Goal: Complete application form: Complete application form

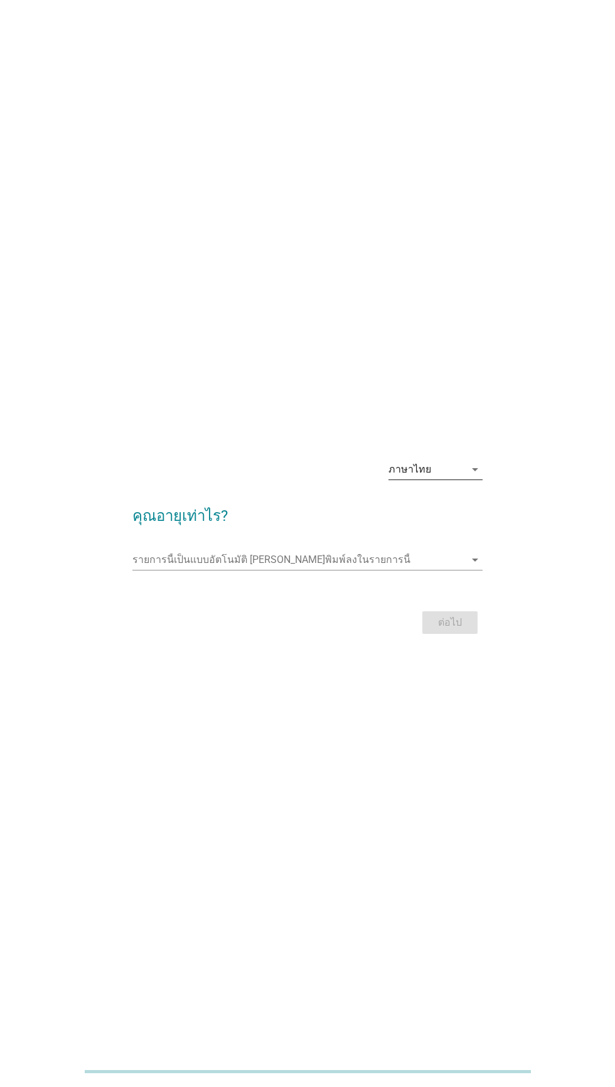
click at [463, 479] on div "ภาษาไทย arrow_drop_down" at bounding box center [435, 469] width 94 height 20
click at [441, 798] on div "ภาษาไทย arrow_drop_down คุณอายุเท่าไร? รายการนี้เป็นแบบอัตโนมัติ [PERSON_NAME]พ…" at bounding box center [307, 543] width 615 height 1087
click at [343, 570] on input "รายการนี้เป็นแบบอัตโนมัติ คุณสามารถพิมพ์ลงในรายการนี้" at bounding box center [298, 560] width 332 height 20
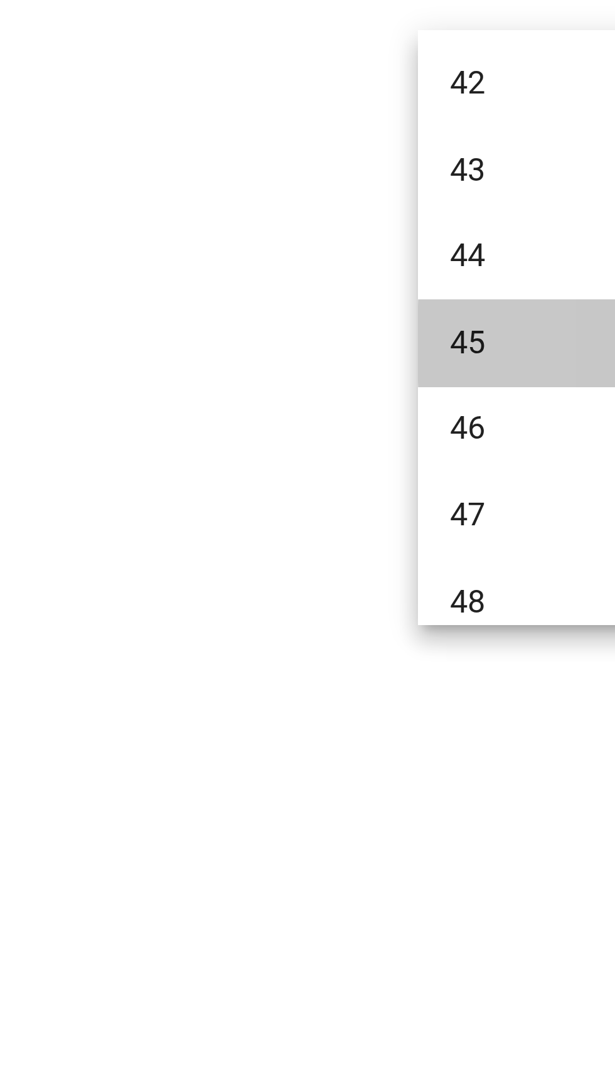
scroll to position [658, 0]
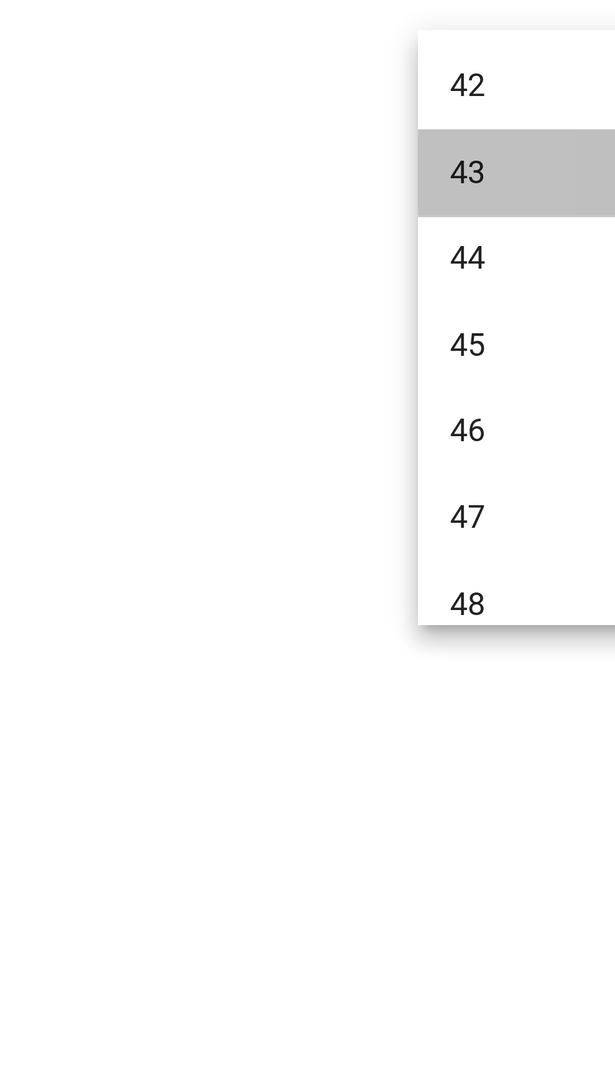
click at [166, 663] on div "43" at bounding box center [293, 665] width 302 height 15
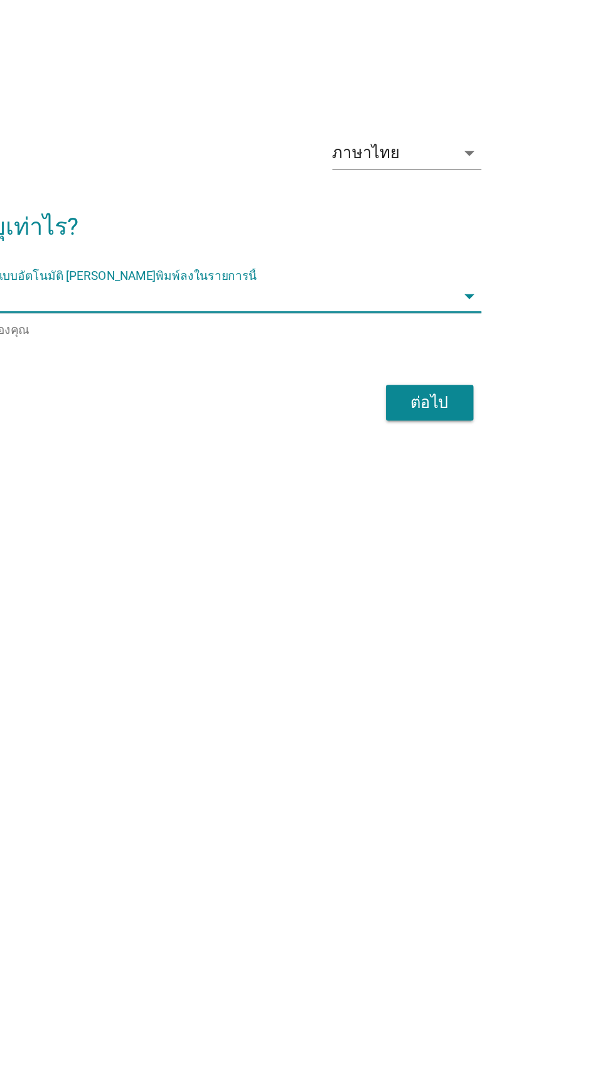
click at [474, 636] on button "ต่อไป" at bounding box center [449, 625] width 55 height 23
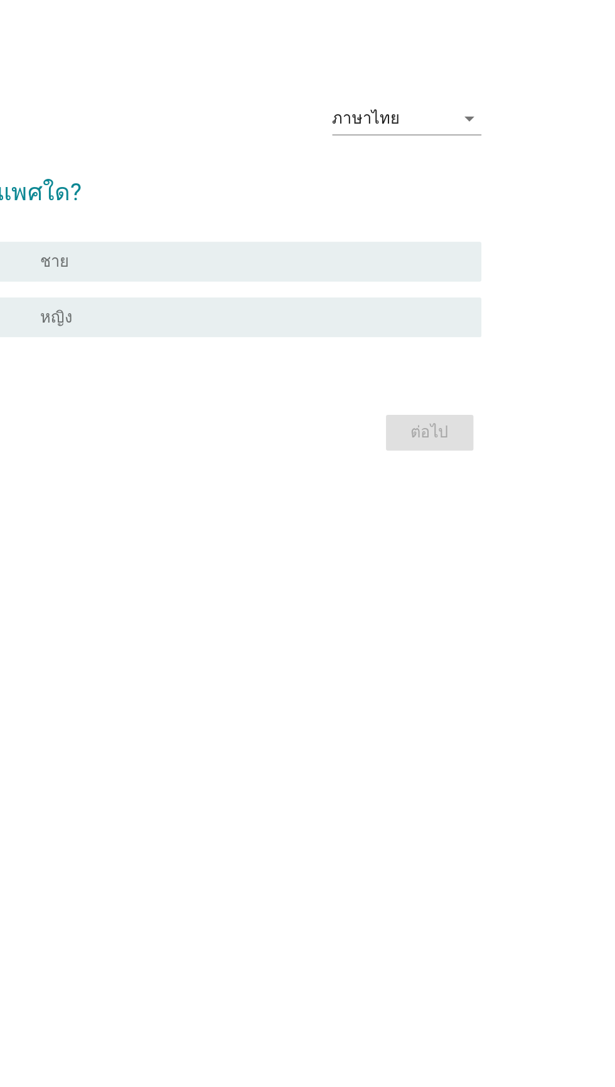
scroll to position [0, 0]
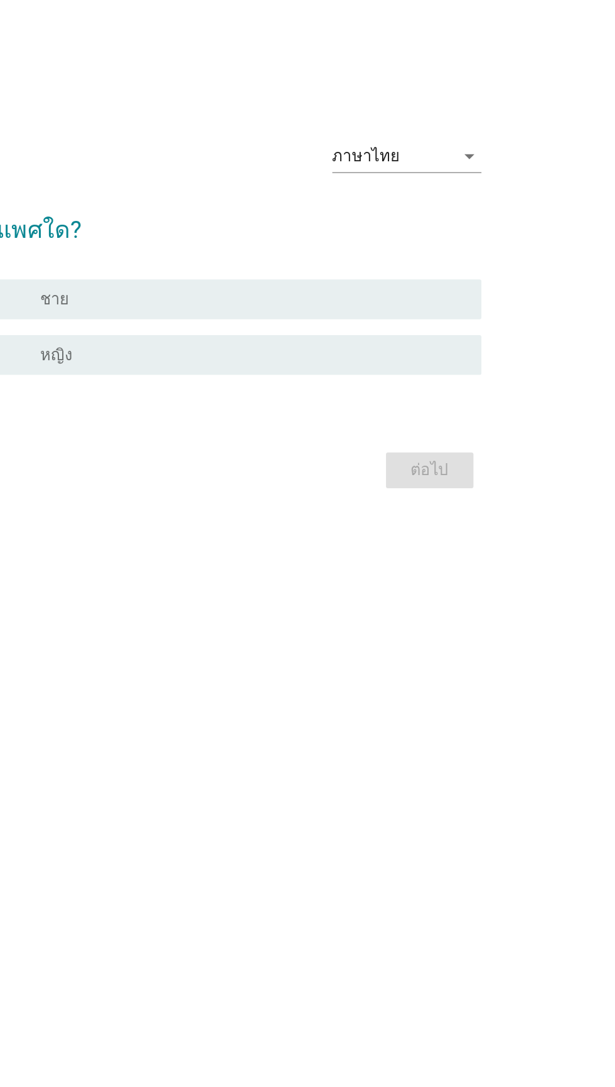
click at [470, 579] on div "radio_button_unchecked หญิง" at bounding box center [338, 572] width 269 height 13
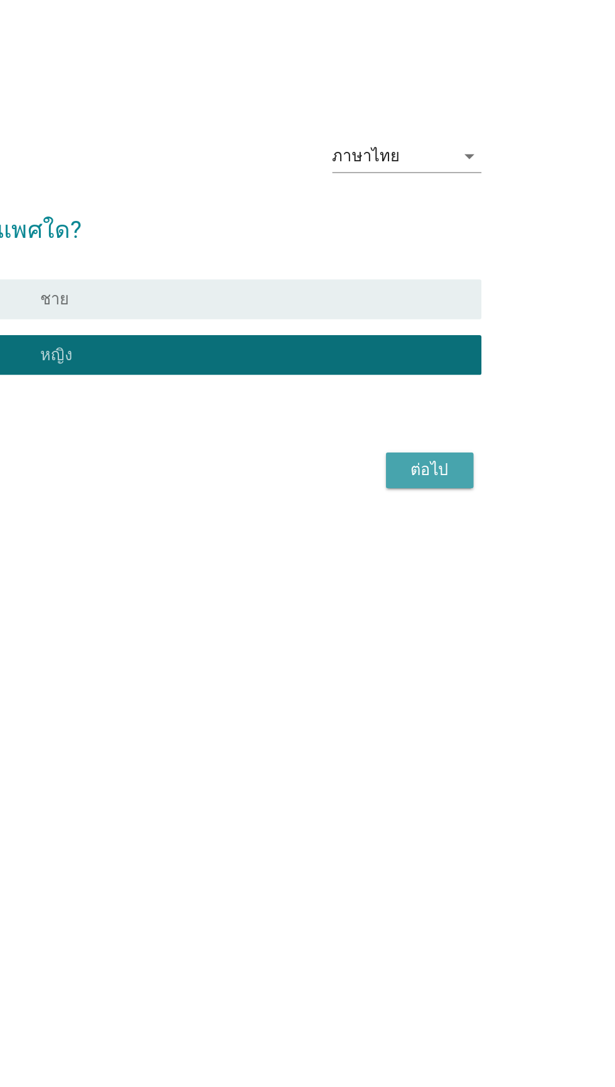
click at [466, 653] on div "ต่อไป" at bounding box center [449, 645] width 35 height 15
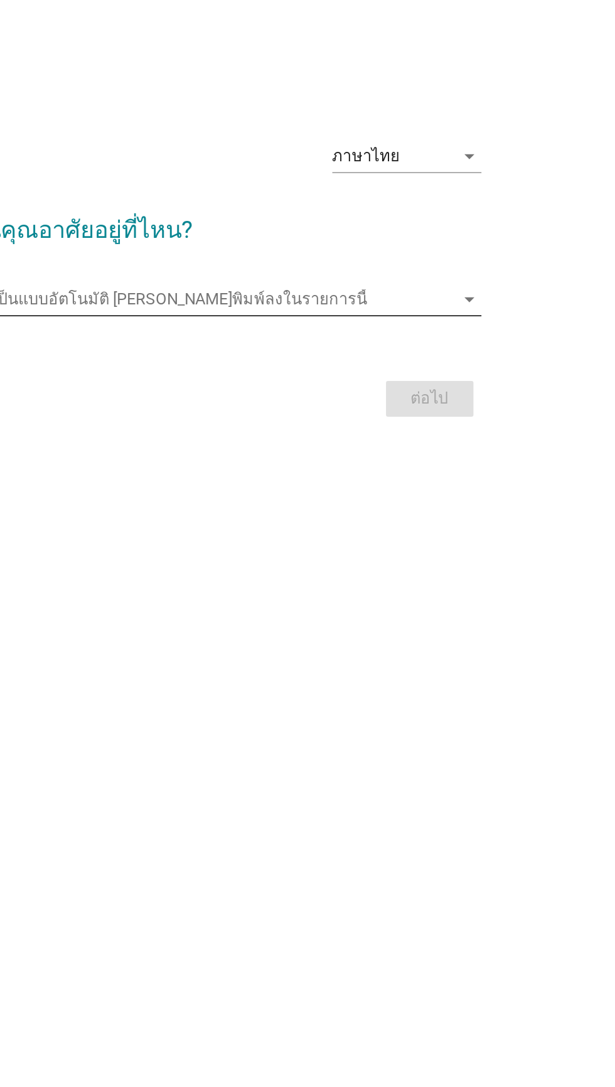
click at [464, 547] on input "รายการนี้เป็นแบบอัตโนมัติ คุณสามารถพิมพ์ลงในรายการนี้" at bounding box center [298, 537] width 332 height 20
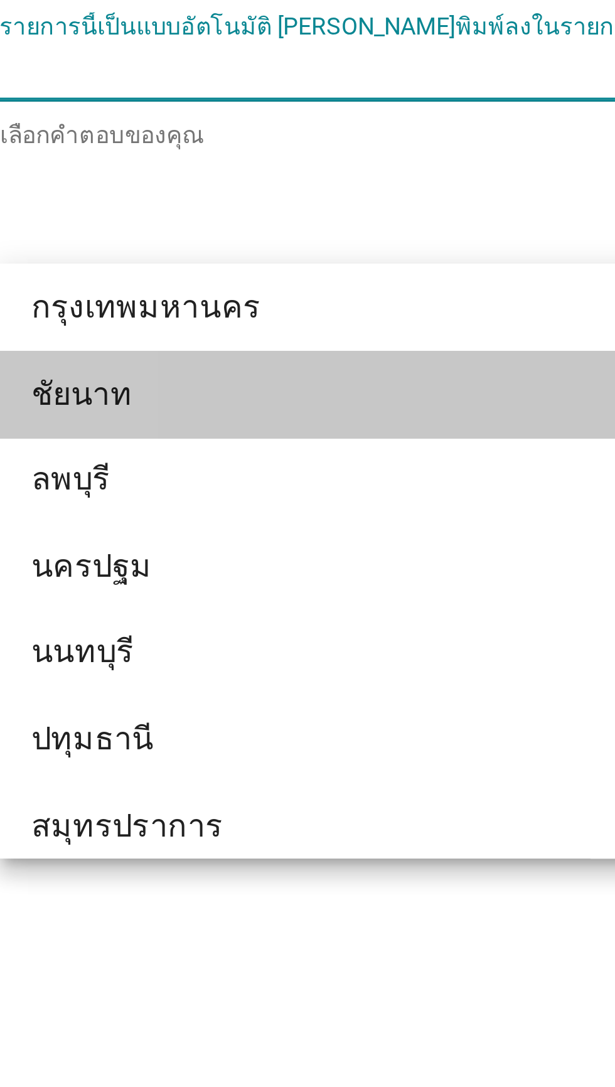
scroll to position [1071, 0]
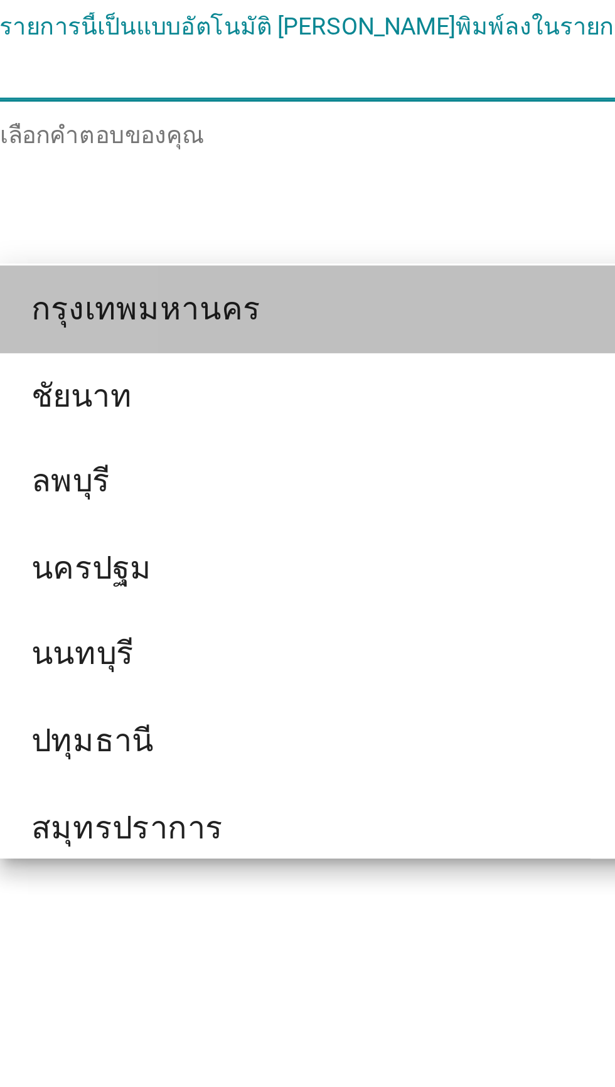
click at [227, 613] on div "กรุงเทพมหานคร" at bounding box center [293, 613] width 302 height 15
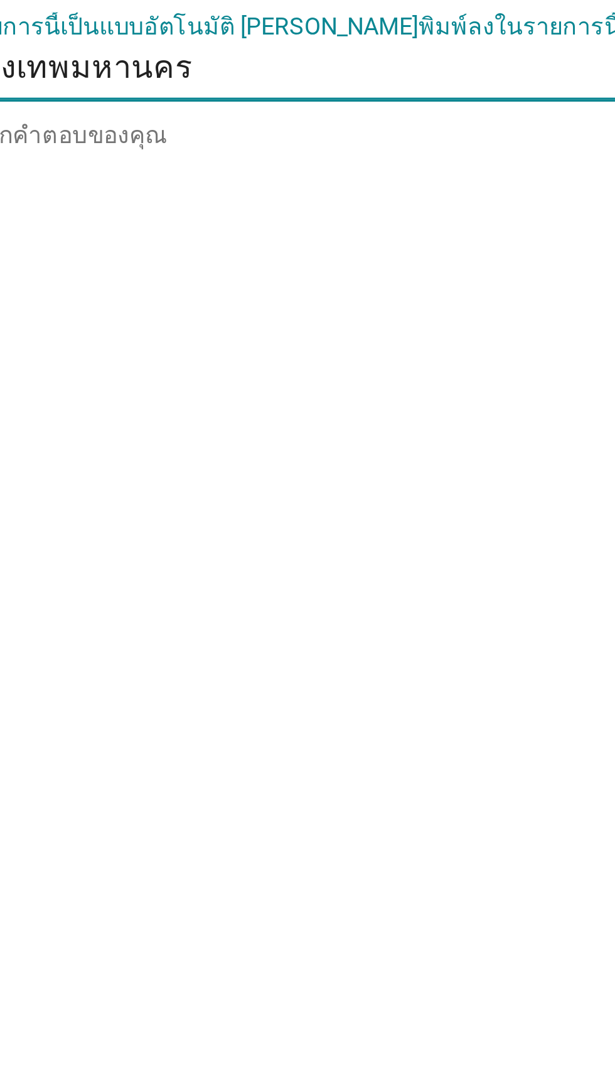
scroll to position [21, 0]
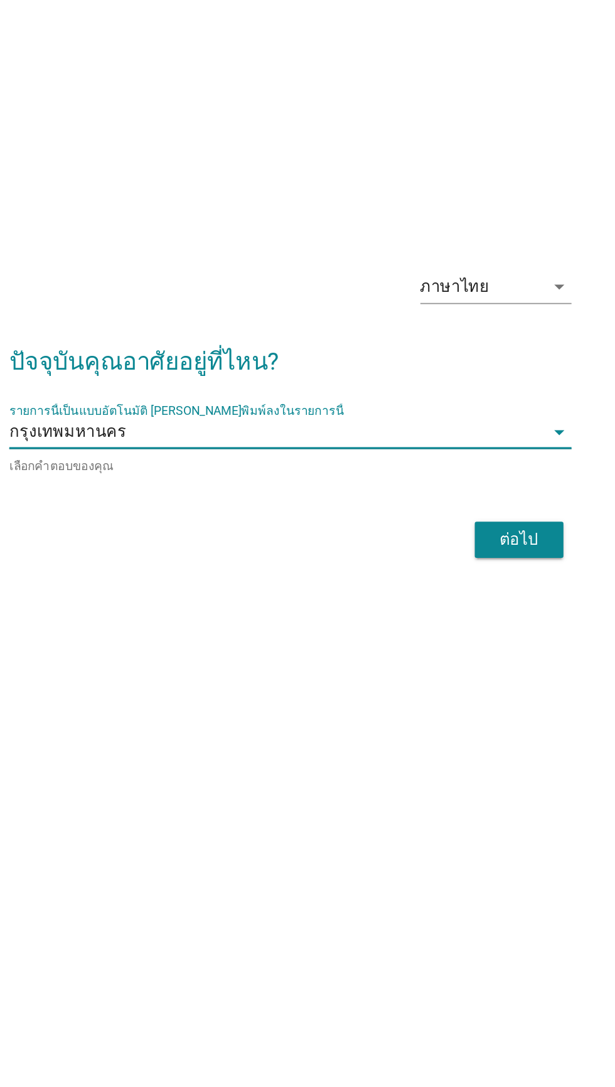
click at [451, 616] on button "ต่อไป" at bounding box center [449, 604] width 55 height 23
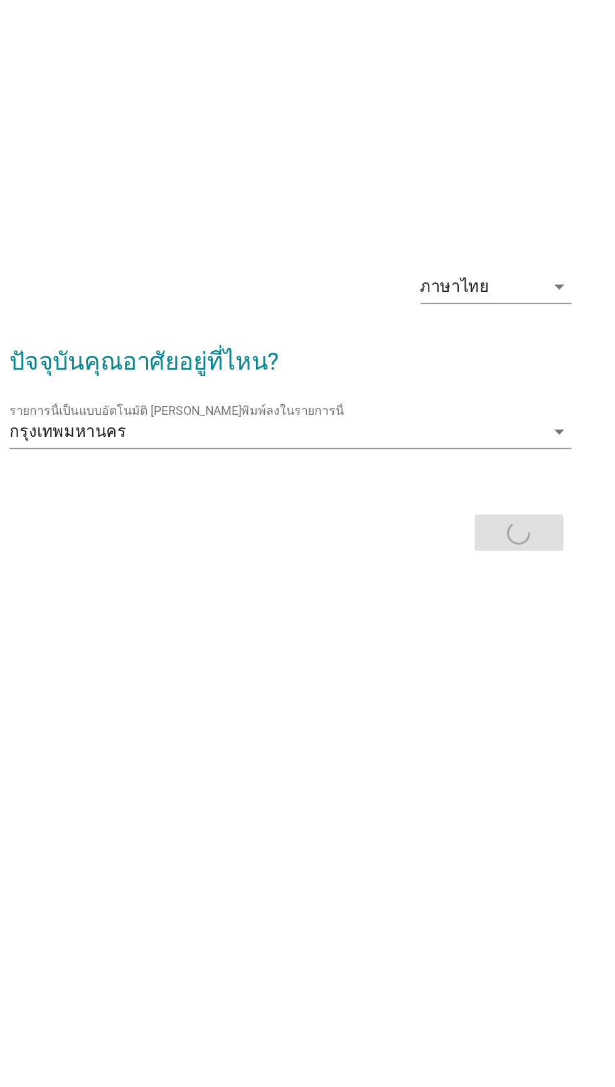
scroll to position [0, 0]
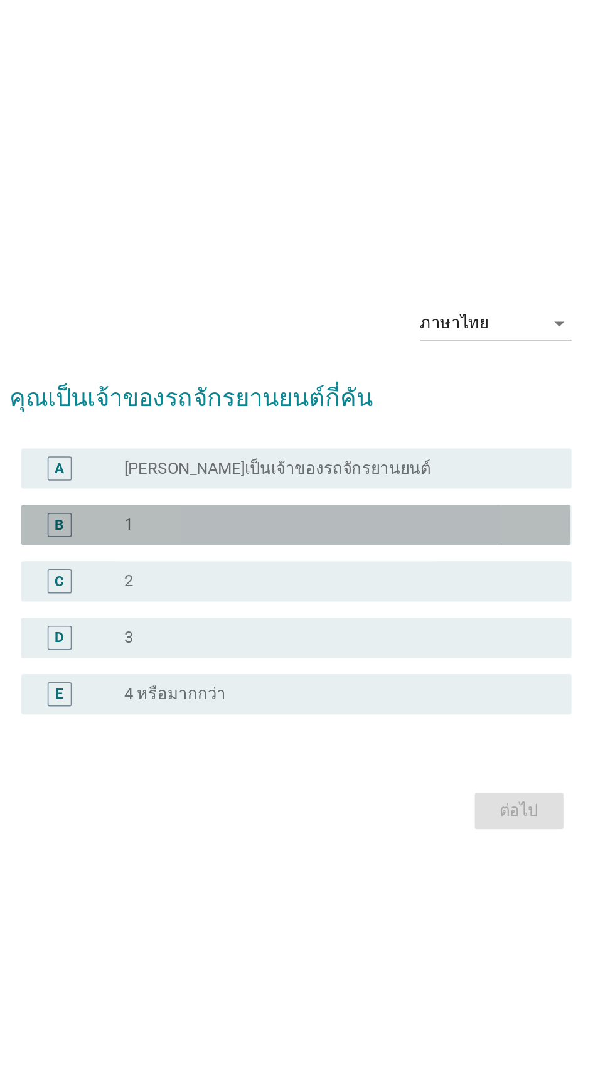
click at [447, 526] on div "radio_button_unchecked 1" at bounding box center [333, 519] width 259 height 13
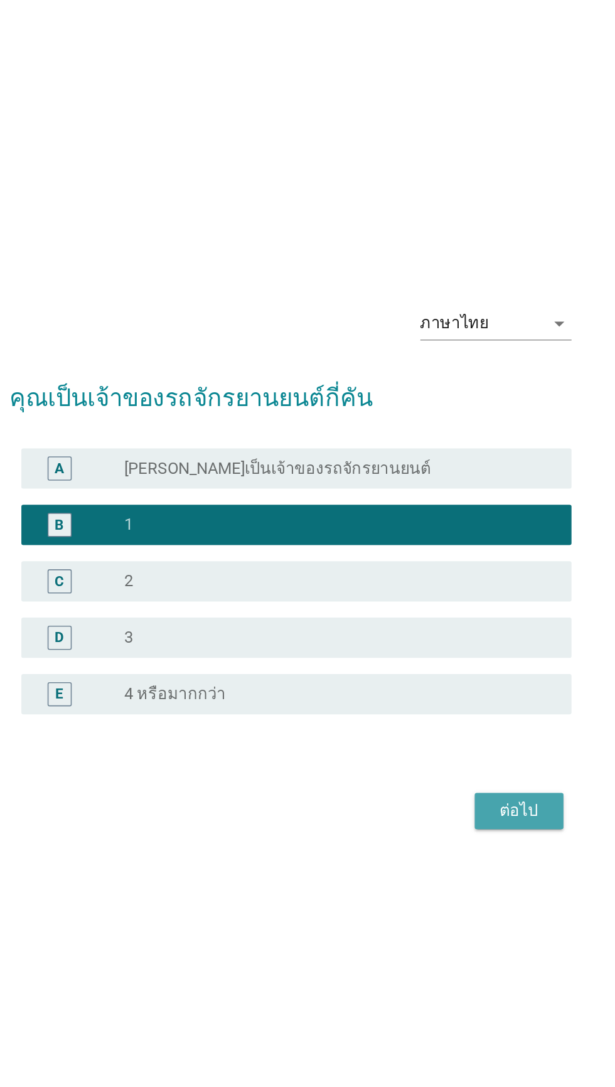
click at [457, 705] on div "ต่อไป" at bounding box center [449, 697] width 35 height 15
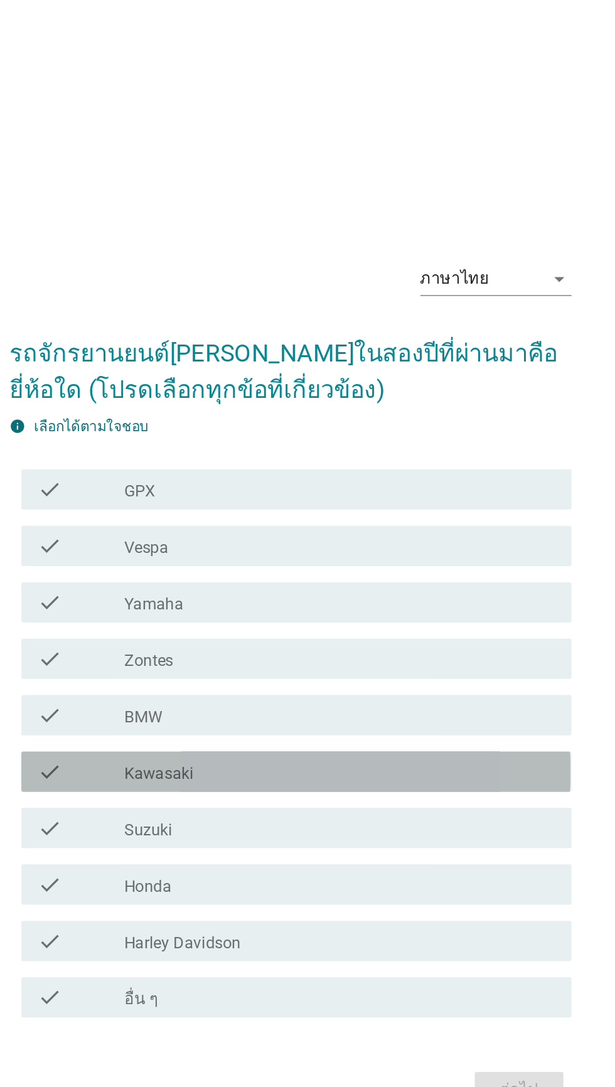
click at [430, 608] on div "check_box_outline_blank Kawasaki" at bounding box center [338, 600] width 269 height 15
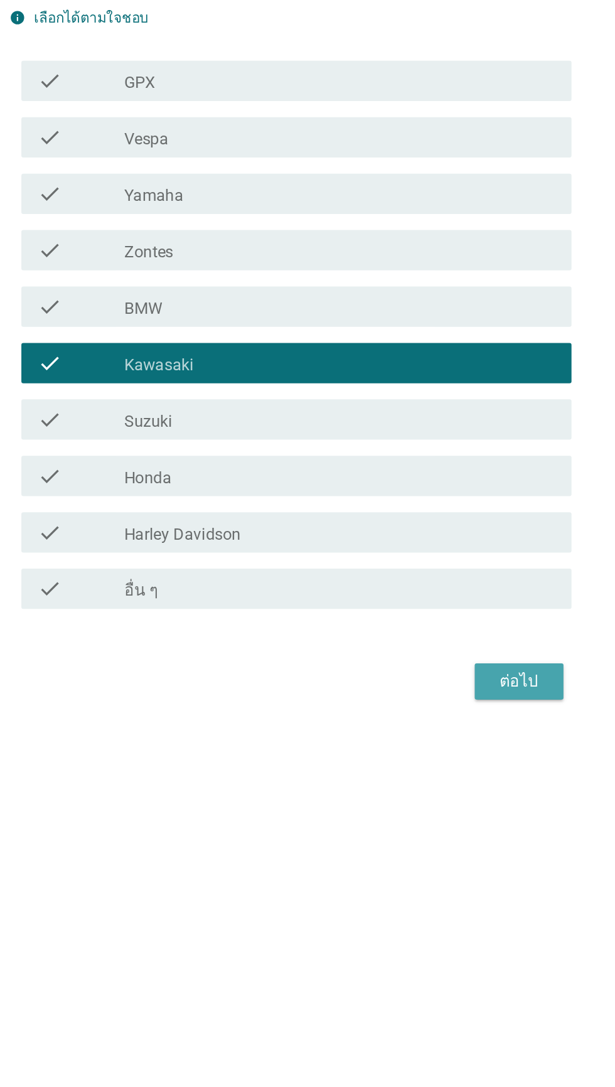
click at [459, 810] on button "ต่อไป" at bounding box center [449, 799] width 55 height 23
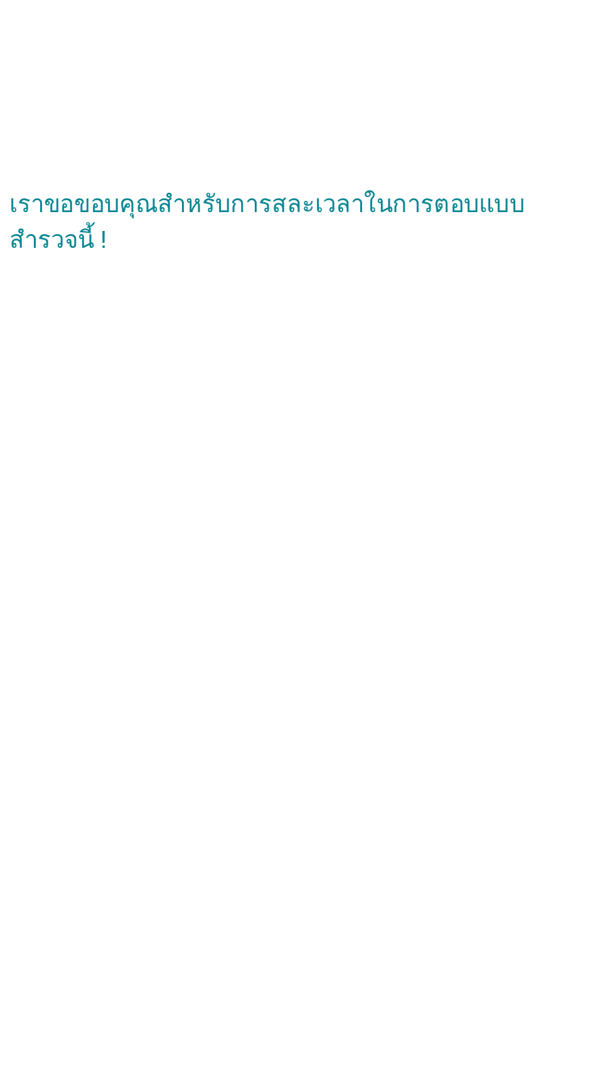
scroll to position [38, 0]
